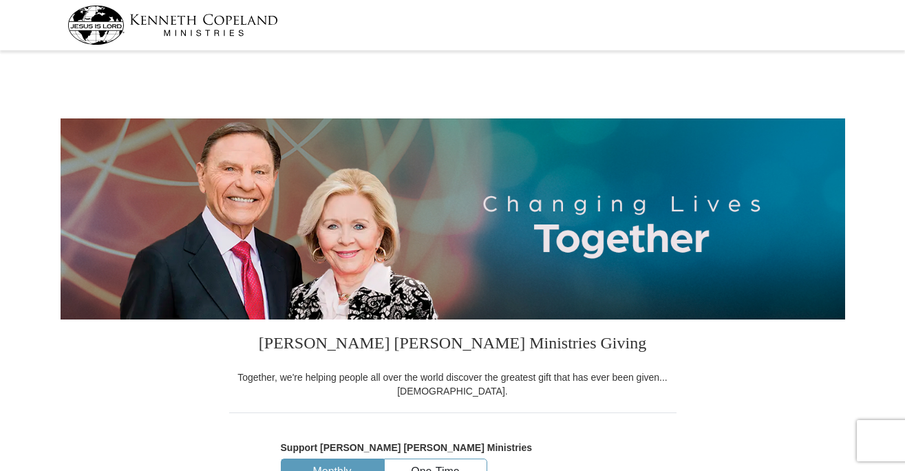
select select "[GEOGRAPHIC_DATA]"
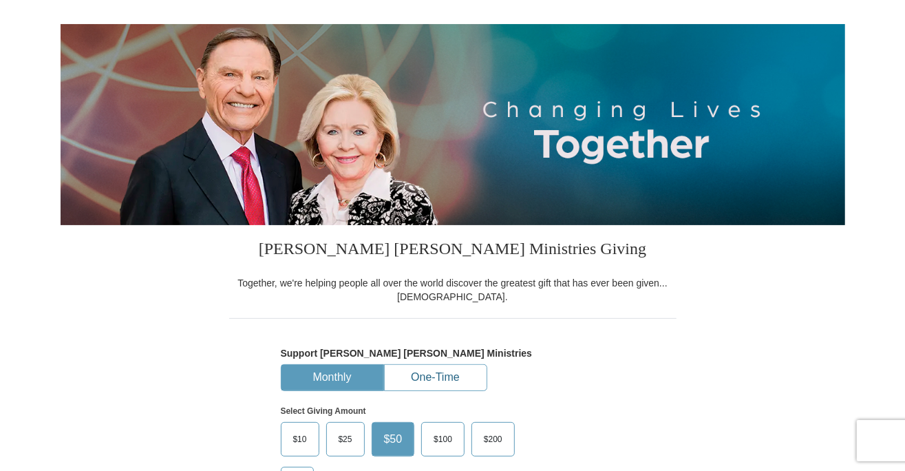
click at [442, 372] on button "One-Time" at bounding box center [436, 377] width 102 height 25
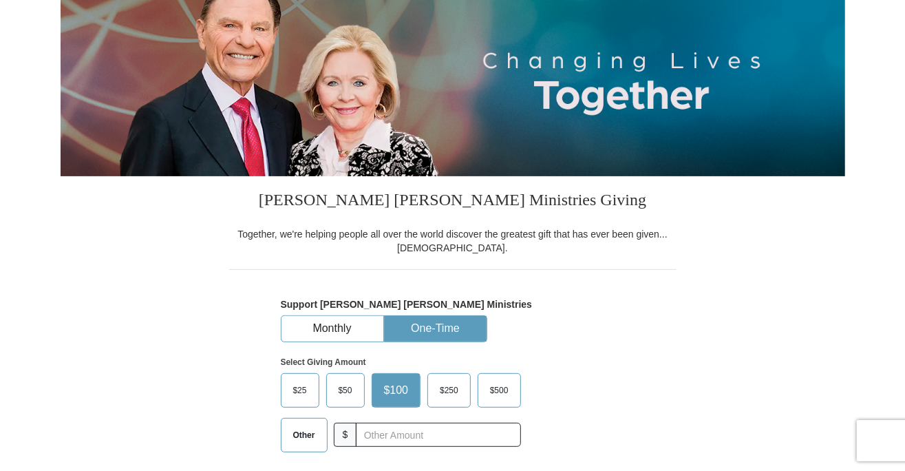
scroll to position [145, 0]
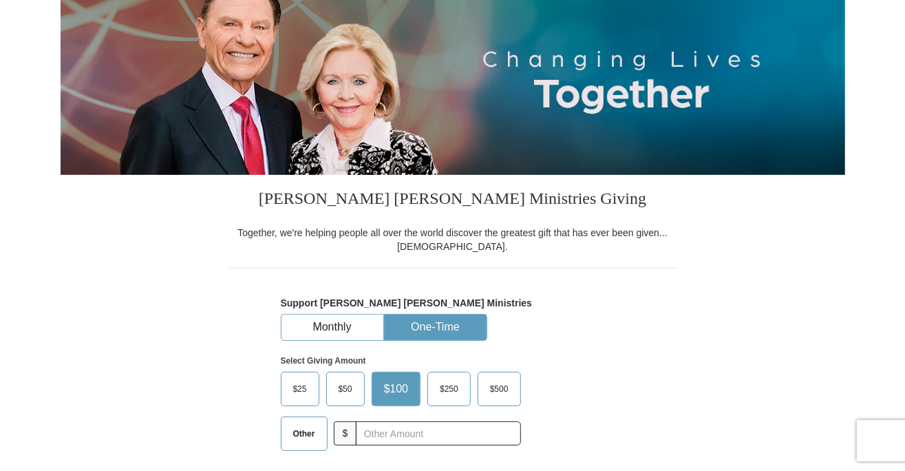
click at [348, 388] on span "$50" at bounding box center [346, 389] width 28 height 21
click at [0, 0] on input "$50" at bounding box center [0, 0] width 0 height 0
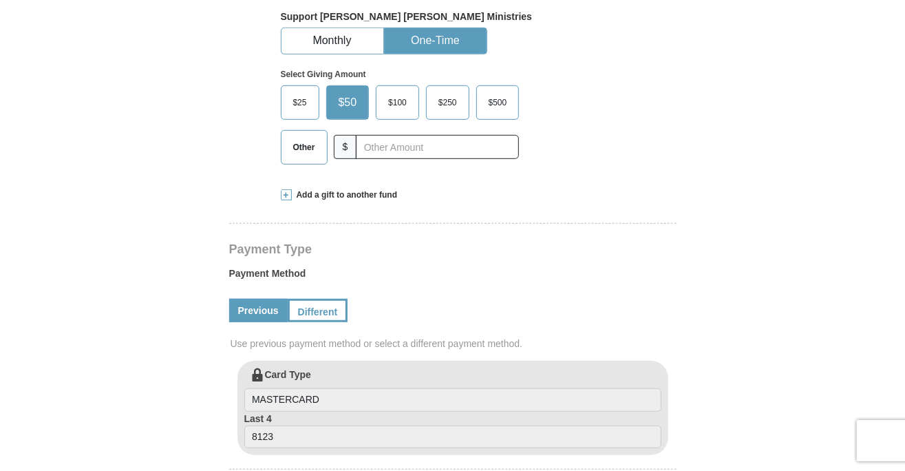
scroll to position [434, 0]
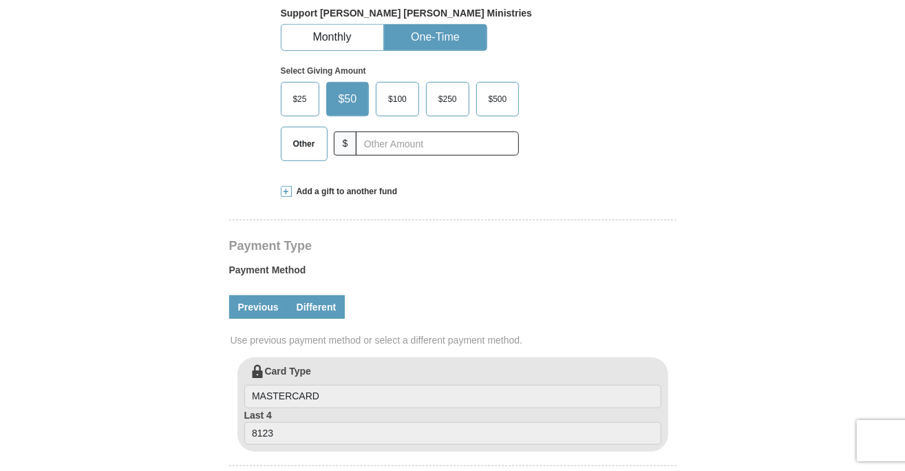
click at [315, 308] on link "Different" at bounding box center [317, 306] width 58 height 23
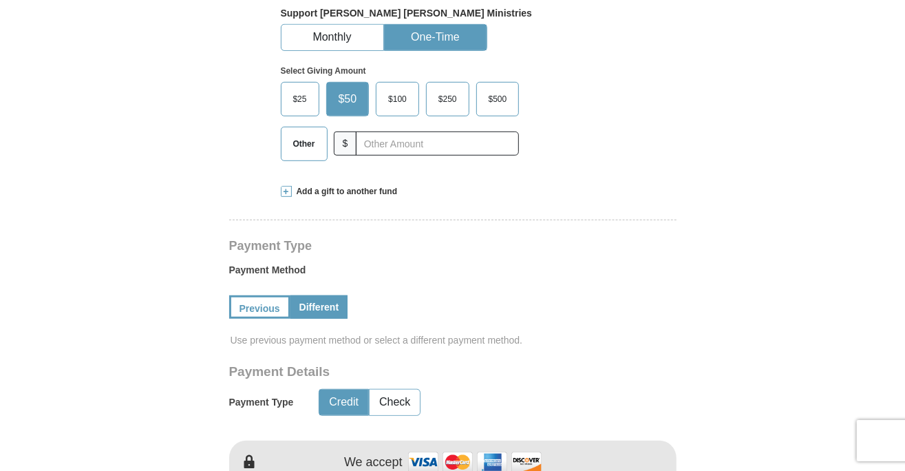
click at [399, 99] on span "$100" at bounding box center [397, 99] width 32 height 21
click at [0, 0] on input "$100" at bounding box center [0, 0] width 0 height 0
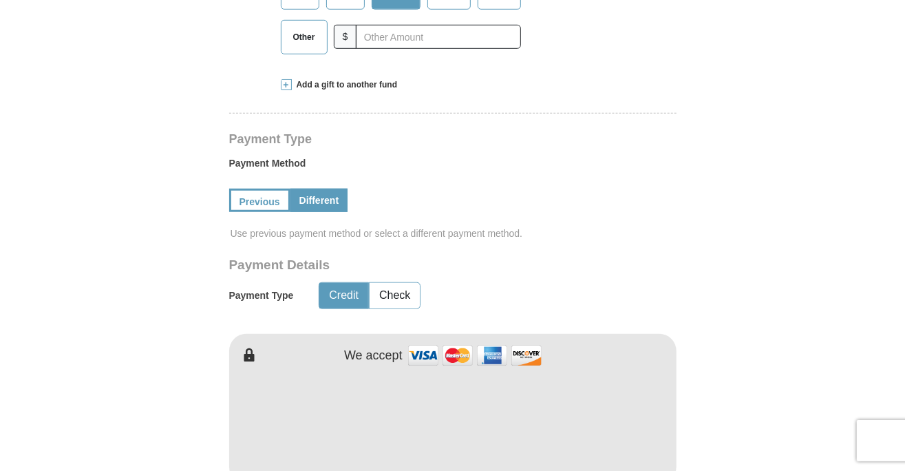
scroll to position [547, 0]
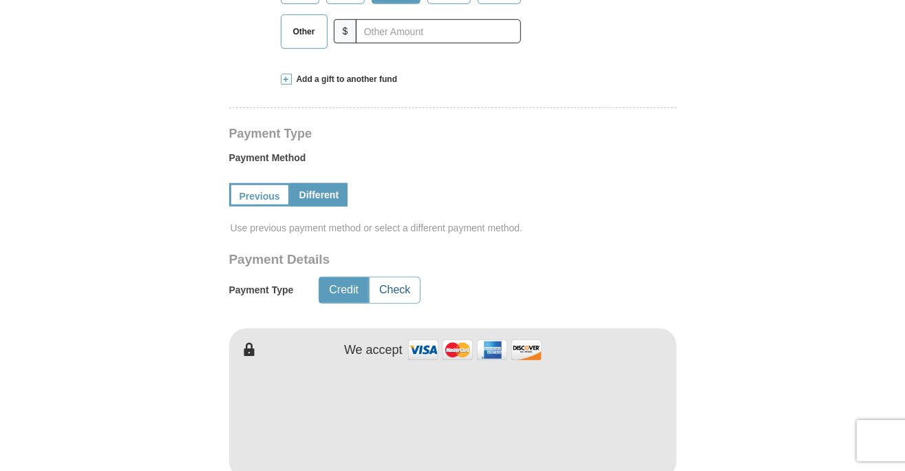
click at [406, 290] on button "Check" at bounding box center [395, 289] width 50 height 25
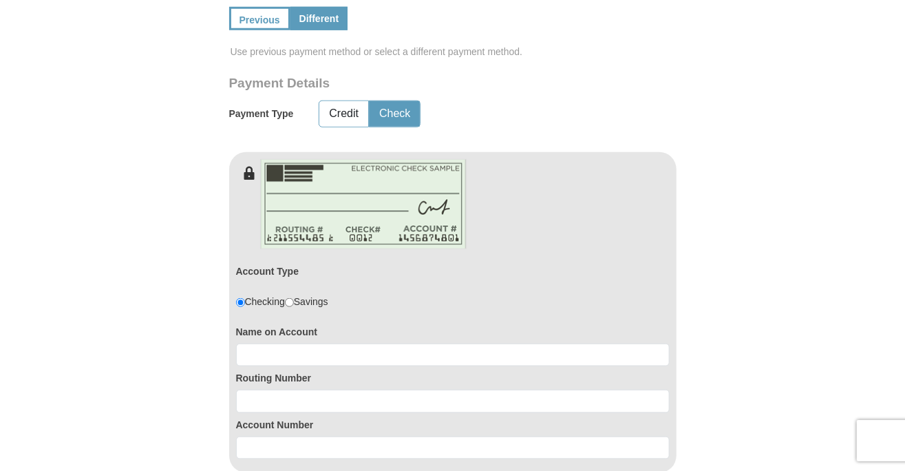
scroll to position [724, 0]
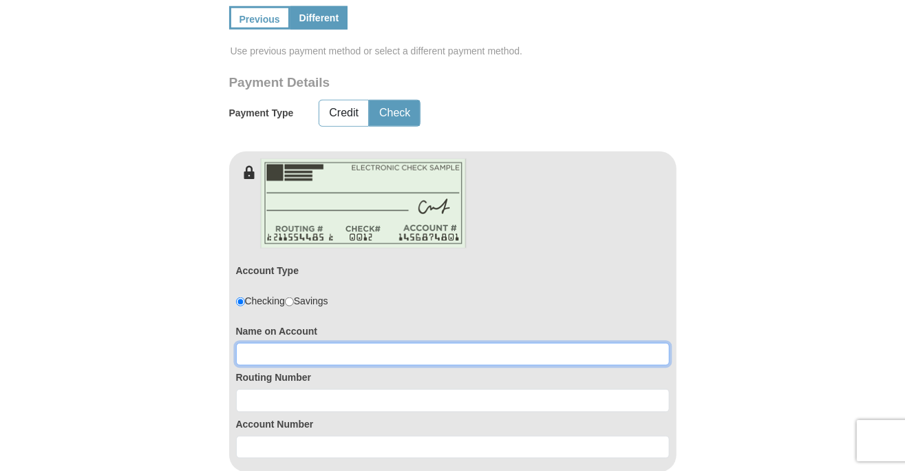
click at [364, 348] on input at bounding box center [453, 354] width 434 height 23
type input "[PERSON_NAME]"
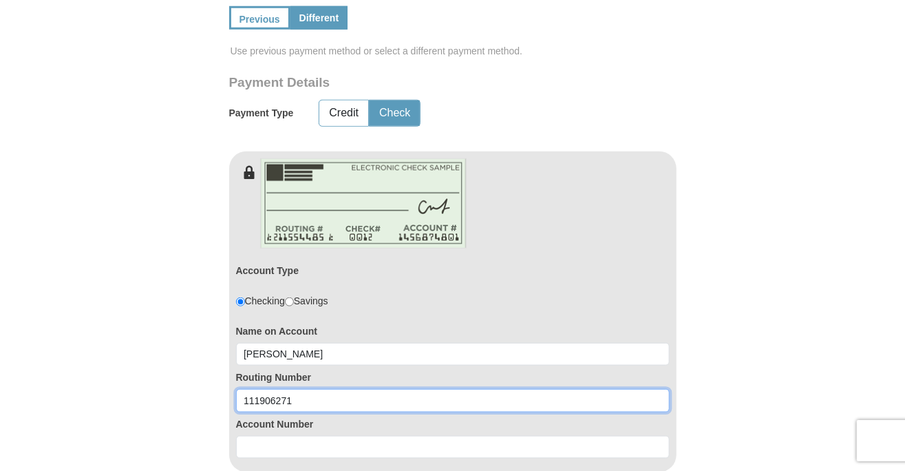
type input "111906271"
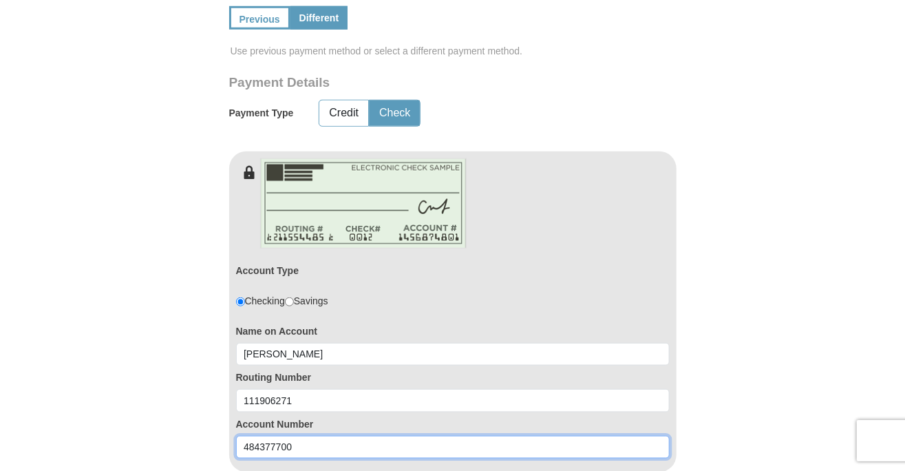
type input "484377700"
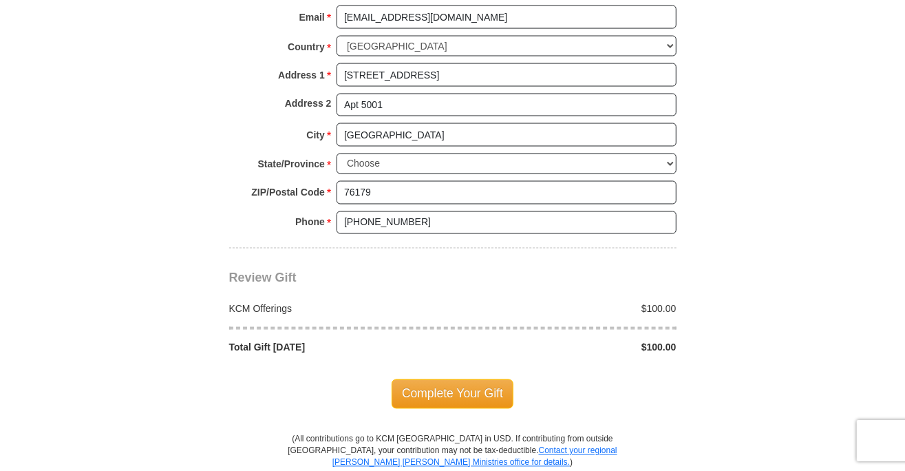
scroll to position [1365, 0]
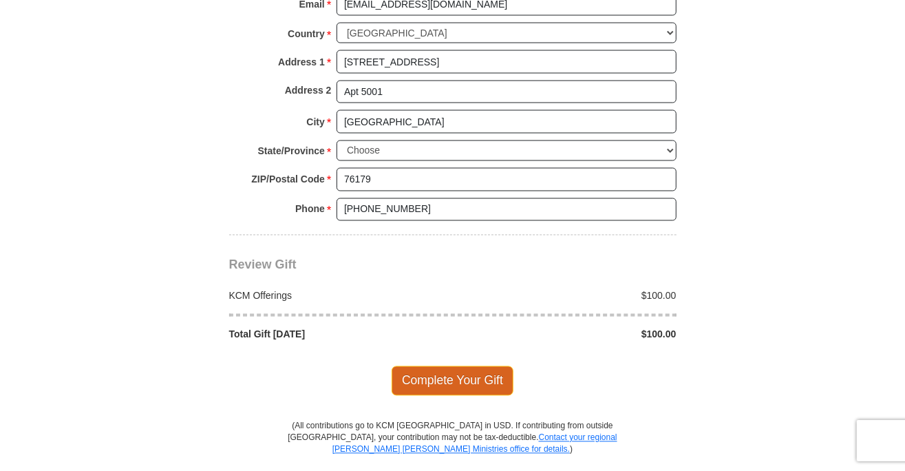
click at [474, 370] on span "Complete Your Gift" at bounding box center [453, 380] width 122 height 29
